Goal: Information Seeking & Learning: Find specific fact

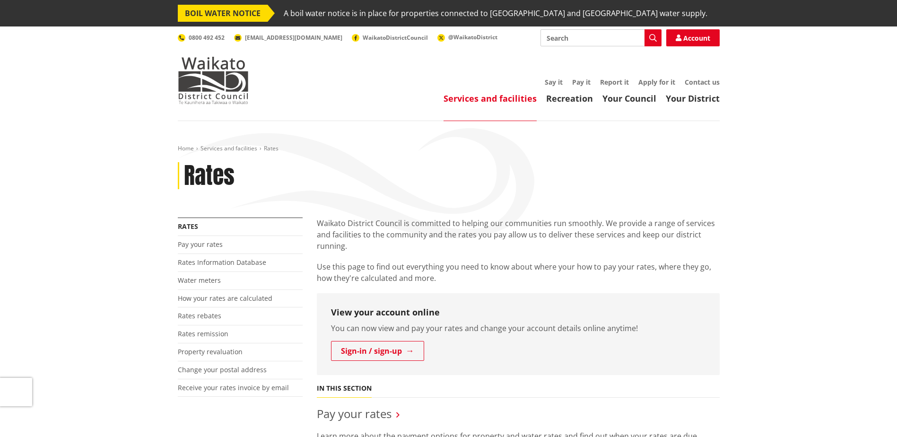
click at [582, 36] on input "Search" at bounding box center [600, 37] width 121 height 17
type input "rates r"
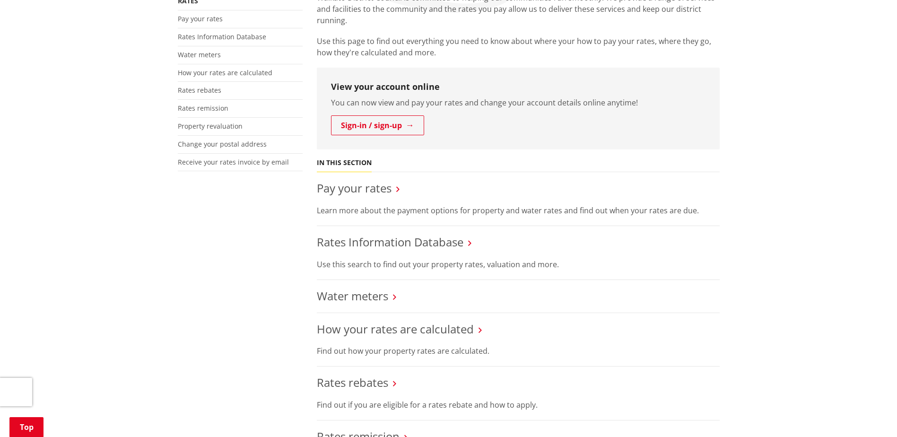
scroll to position [236, 0]
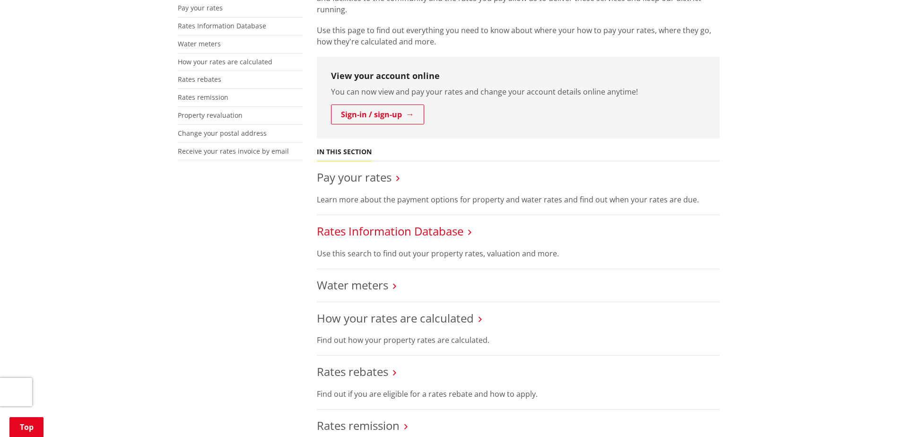
click at [443, 235] on link "Rates Information Database" at bounding box center [390, 231] width 147 height 16
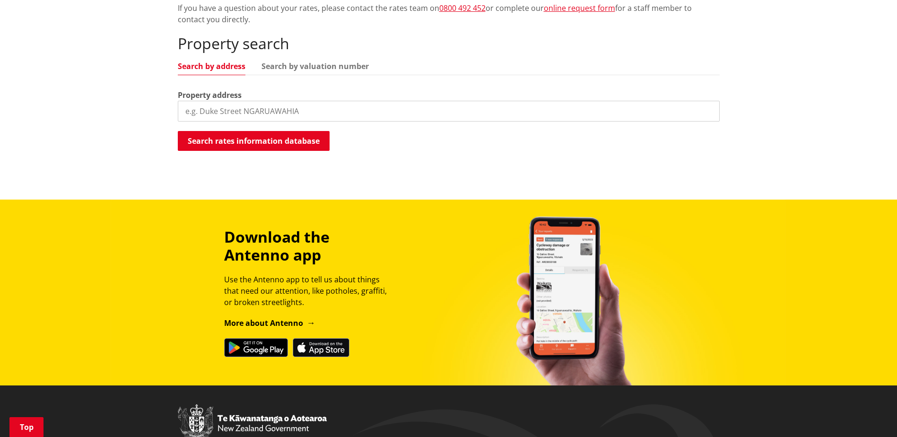
scroll to position [284, 0]
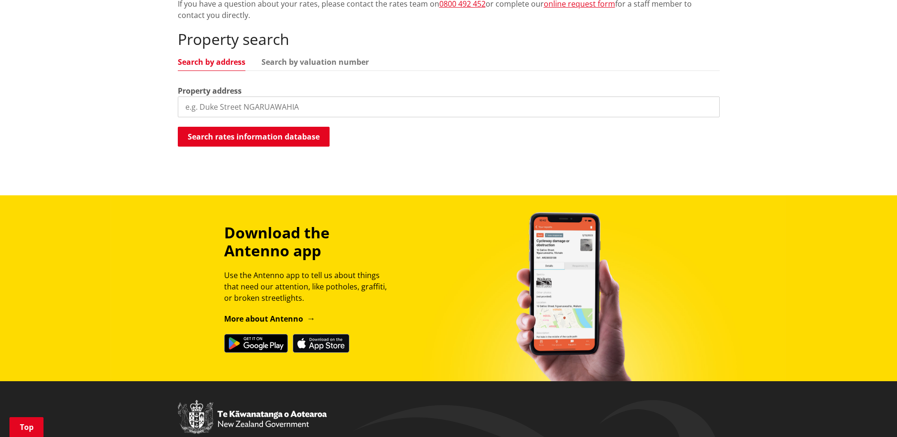
click at [291, 110] on input "search" at bounding box center [449, 106] width 542 height 21
click at [289, 109] on input "search" at bounding box center [449, 106] width 542 height 21
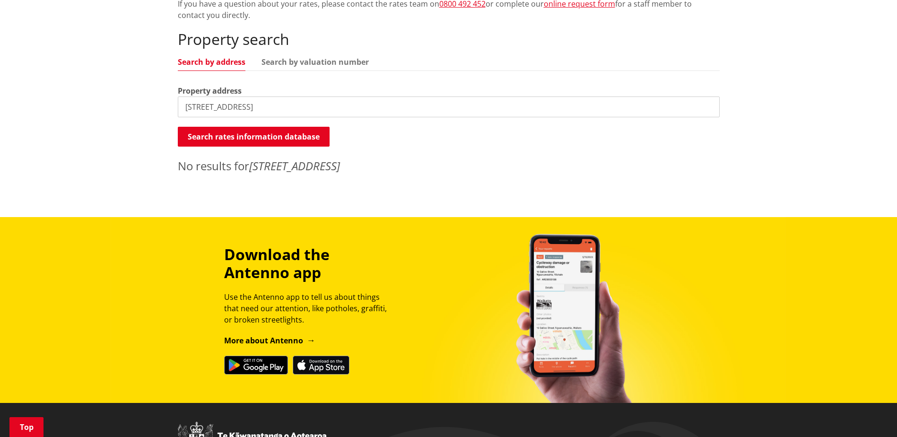
click at [264, 110] on input "[STREET_ADDRESS]" at bounding box center [449, 106] width 542 height 21
type input "[STREET_ADDRESS]"
click at [217, 138] on button "Search rates information database" at bounding box center [254, 137] width 152 height 20
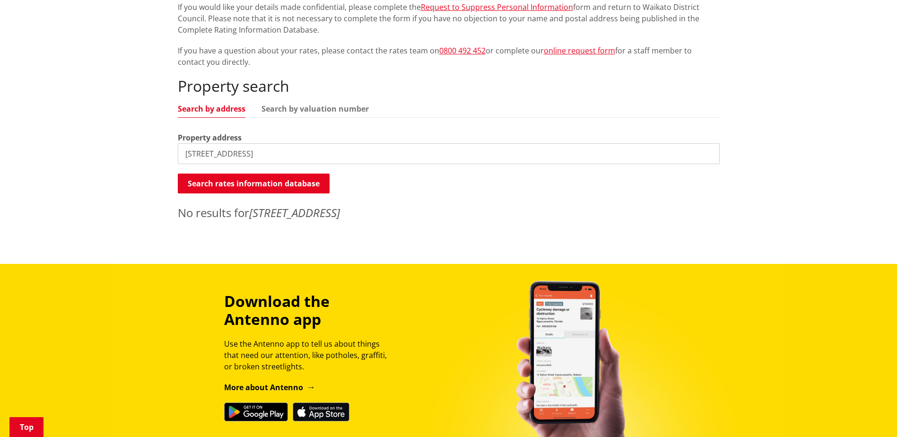
scroll to position [236, 0]
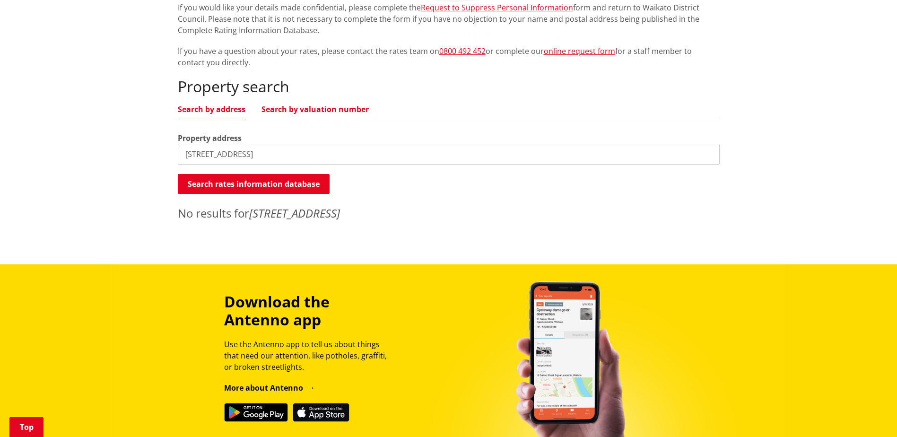
click at [300, 112] on link "Search by valuation number" at bounding box center [314, 109] width 107 height 8
drag, startPoint x: 272, startPoint y: 152, endPoint x: 137, endPoint y: 152, distance: 135.2
click at [137, 152] on div "Home Services and facilities Rates Rates Information Database Rates Information…" at bounding box center [448, 75] width 897 height 380
click at [603, 92] on h2 "Property search" at bounding box center [449, 87] width 542 height 18
